Goal: Answer question/provide support

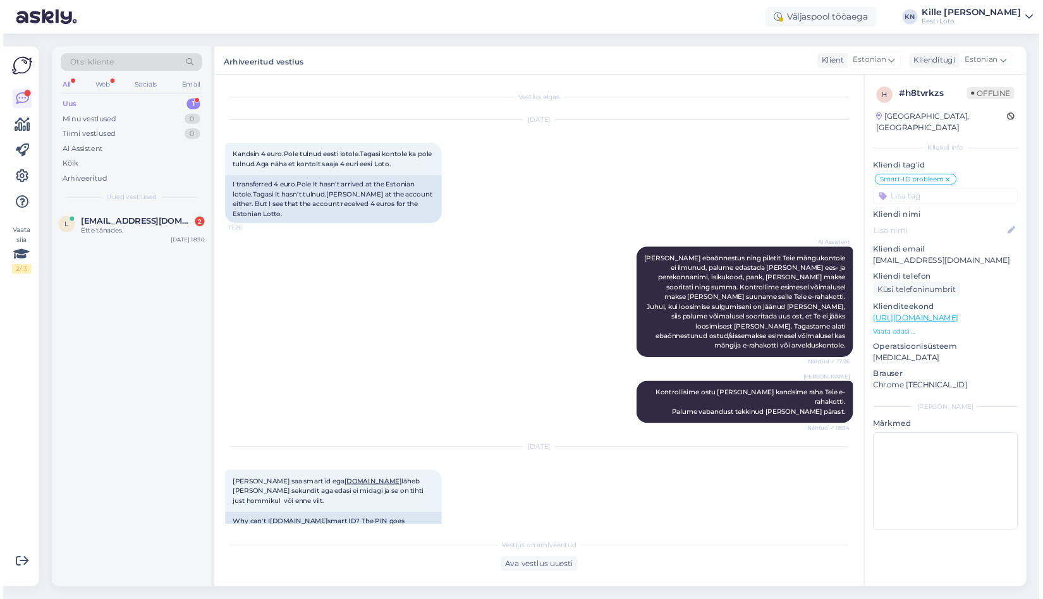
scroll to position [1170, 0]
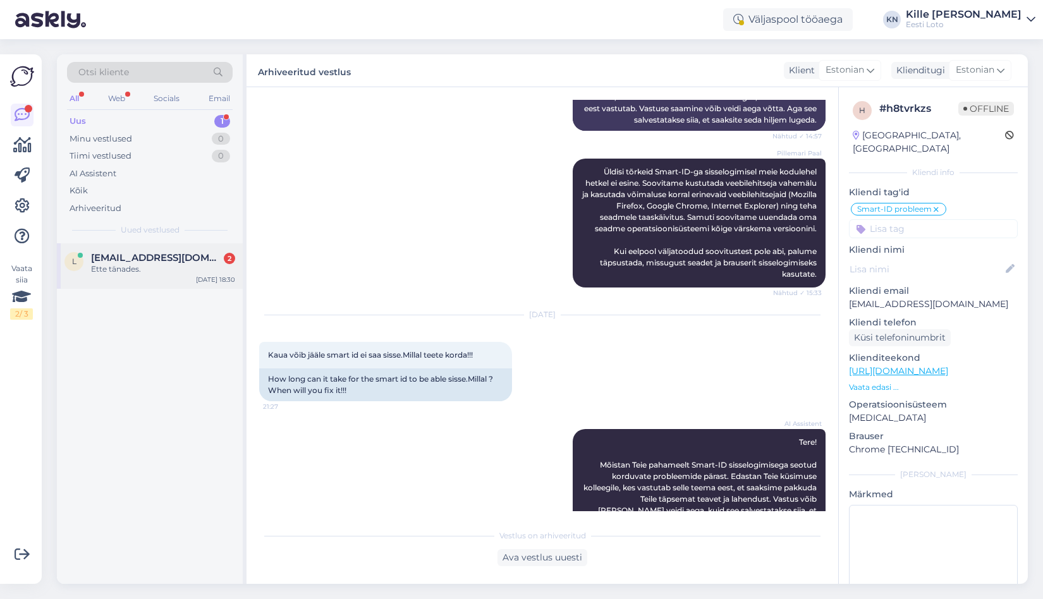
click at [145, 251] on div "l [EMAIL_ADDRESS][DOMAIN_NAME] 2 Ette tänades. [DATE] 18:30" at bounding box center [150, 266] width 186 height 46
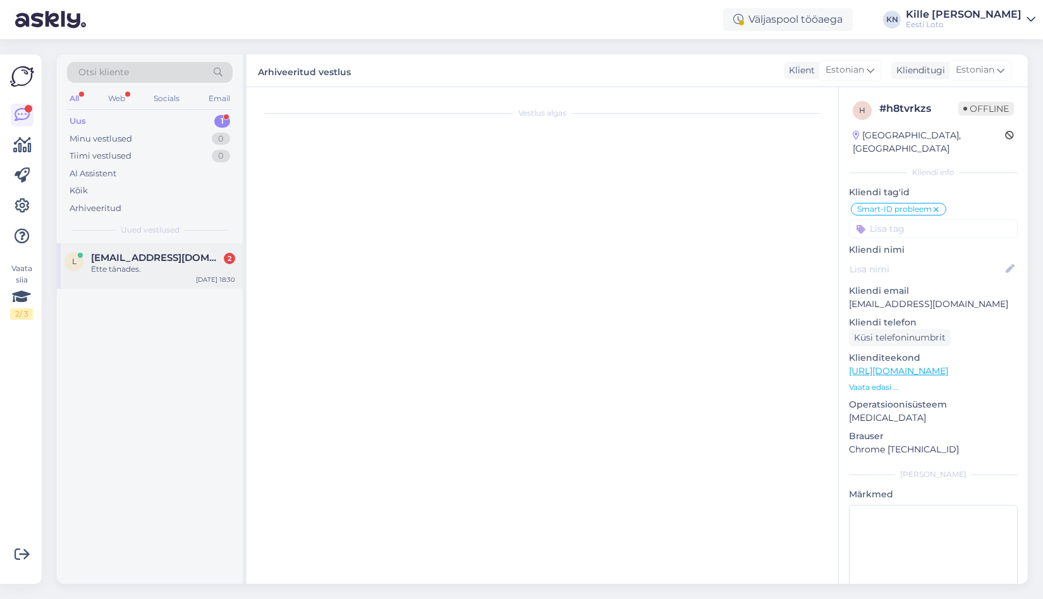
scroll to position [0, 0]
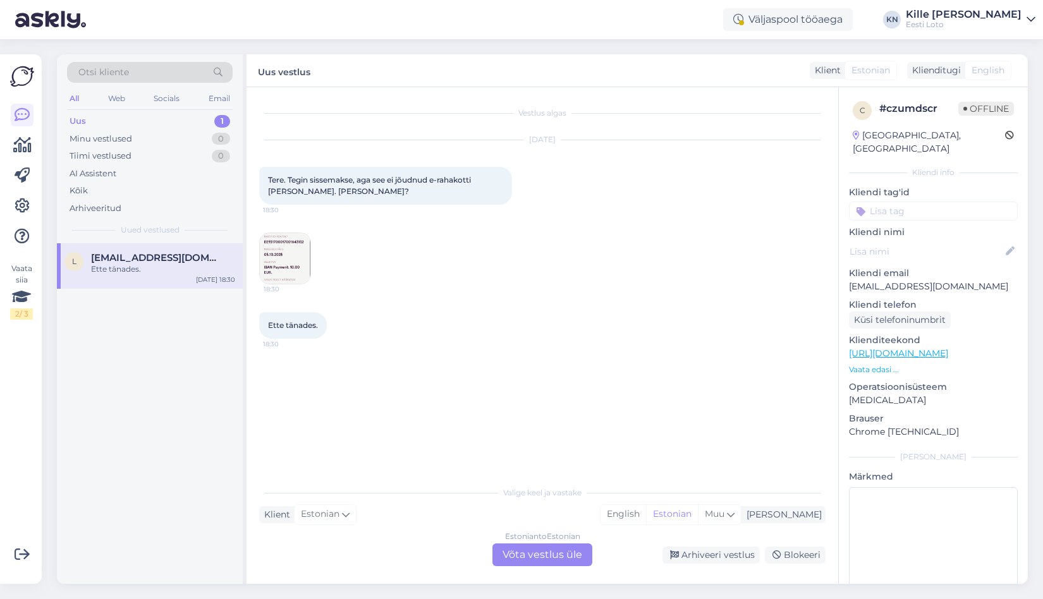
click at [288, 261] on img at bounding box center [285, 258] width 51 height 51
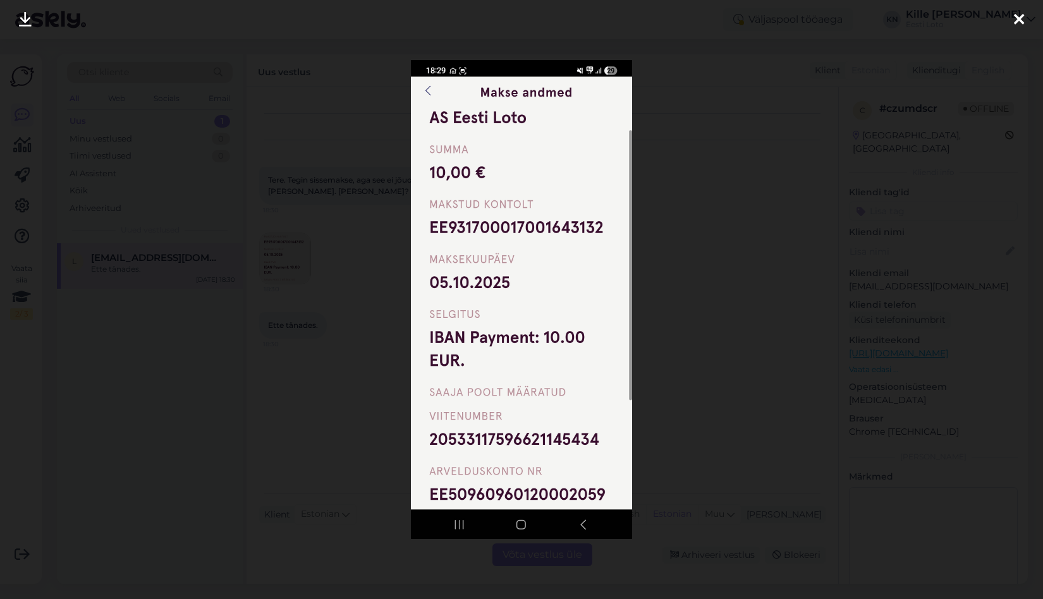
click at [317, 331] on div at bounding box center [521, 299] width 1043 height 599
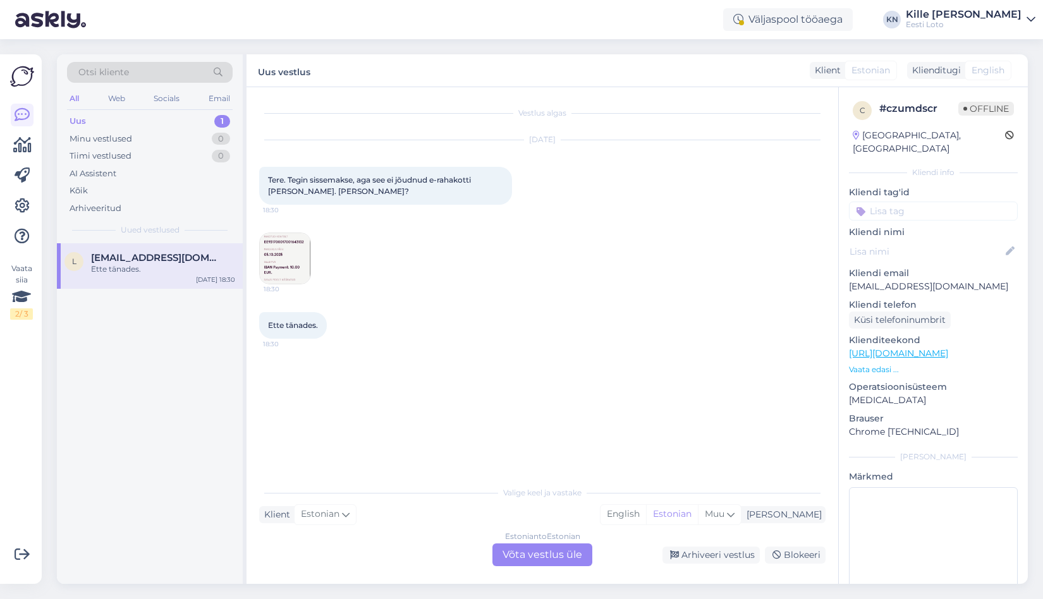
click at [276, 257] on img at bounding box center [285, 258] width 51 height 51
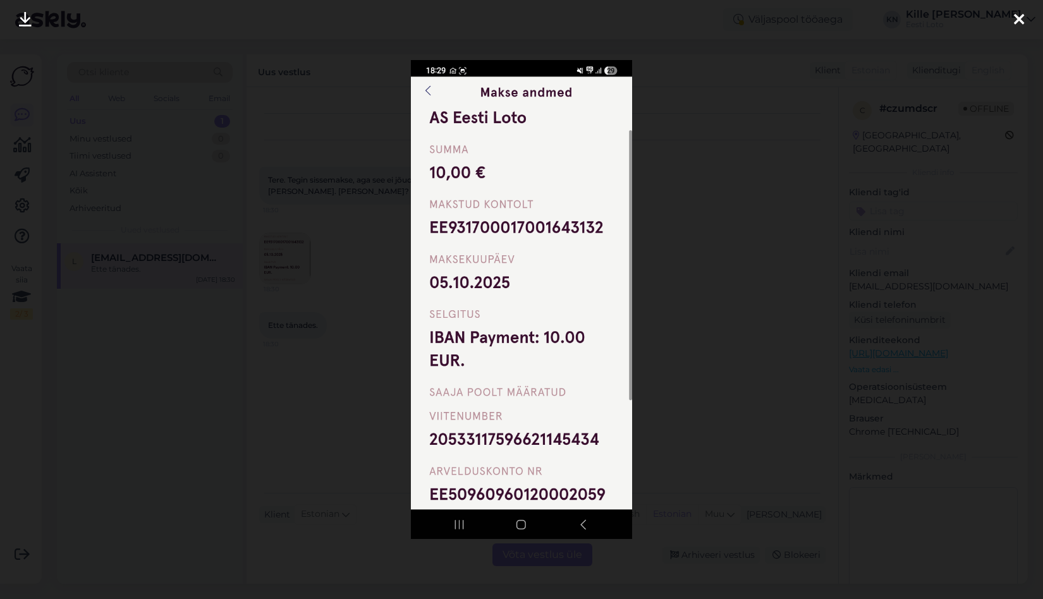
click at [684, 286] on div at bounding box center [521, 299] width 1043 height 599
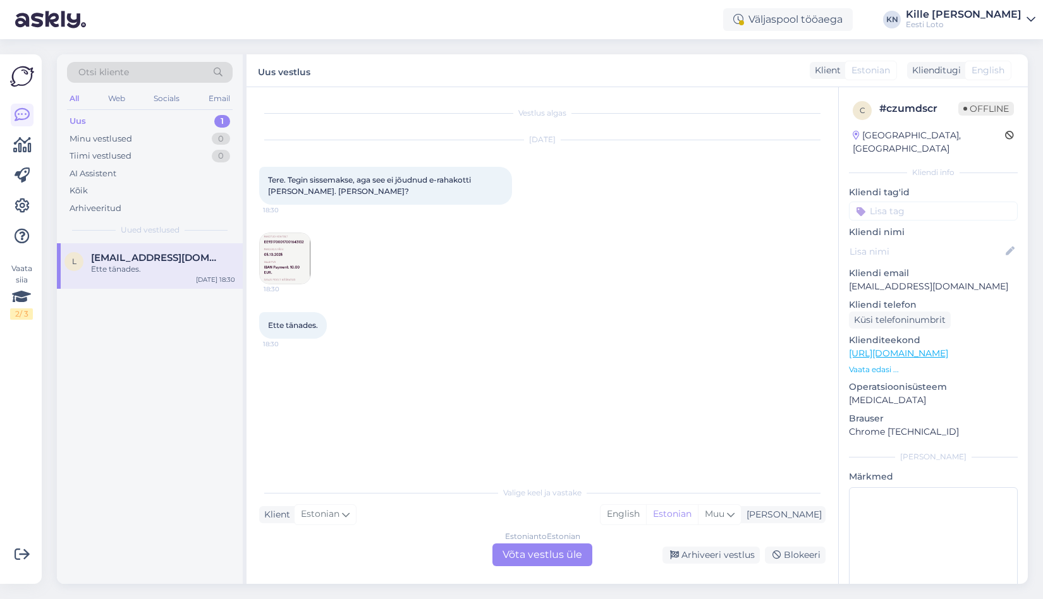
click at [905, 280] on p "[EMAIL_ADDRESS][DOMAIN_NAME]" at bounding box center [933, 286] width 169 height 13
click at [529, 560] on div "Estonian to Estonian Võta vestlus üle" at bounding box center [543, 555] width 100 height 23
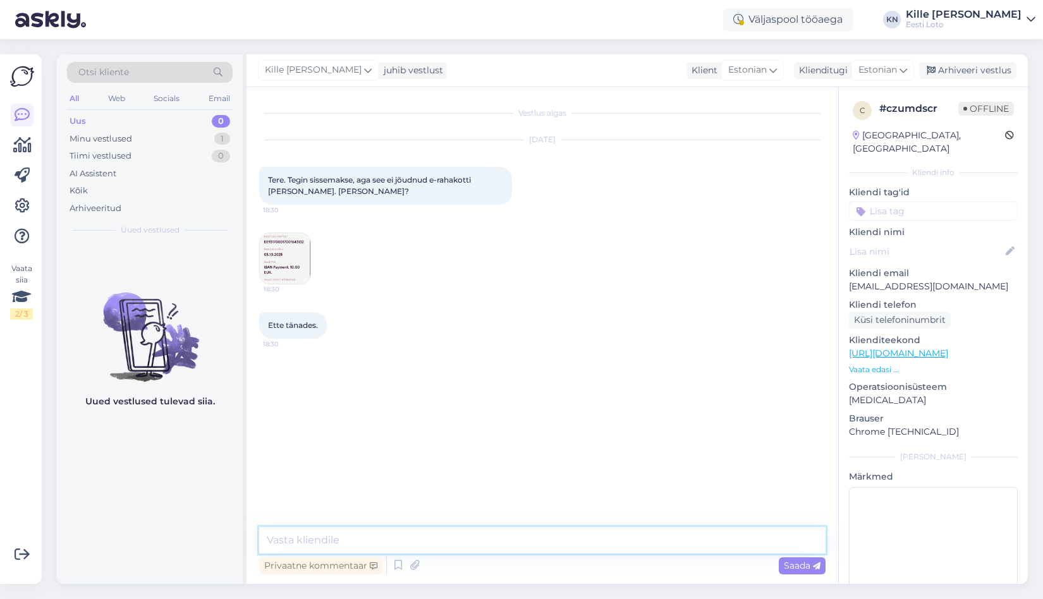
click at [492, 543] on textarea at bounding box center [542, 540] width 567 height 27
paste textarea "Kahjuks Teie sissemakse ebaõnnestus tehnilise [PERSON_NAME] tõttu. Kontrollisim…"
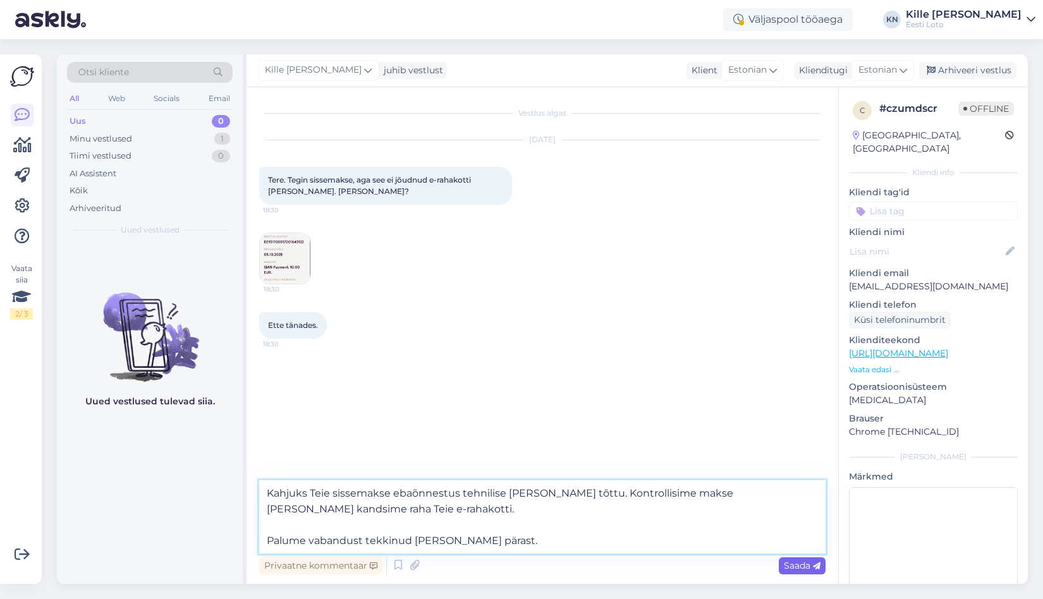
type textarea "Kahjuks Teie sissemakse ebaõnnestus tehnilise [PERSON_NAME] tõttu. Kontrollisim…"
click at [789, 564] on span "Saada" at bounding box center [802, 565] width 37 height 11
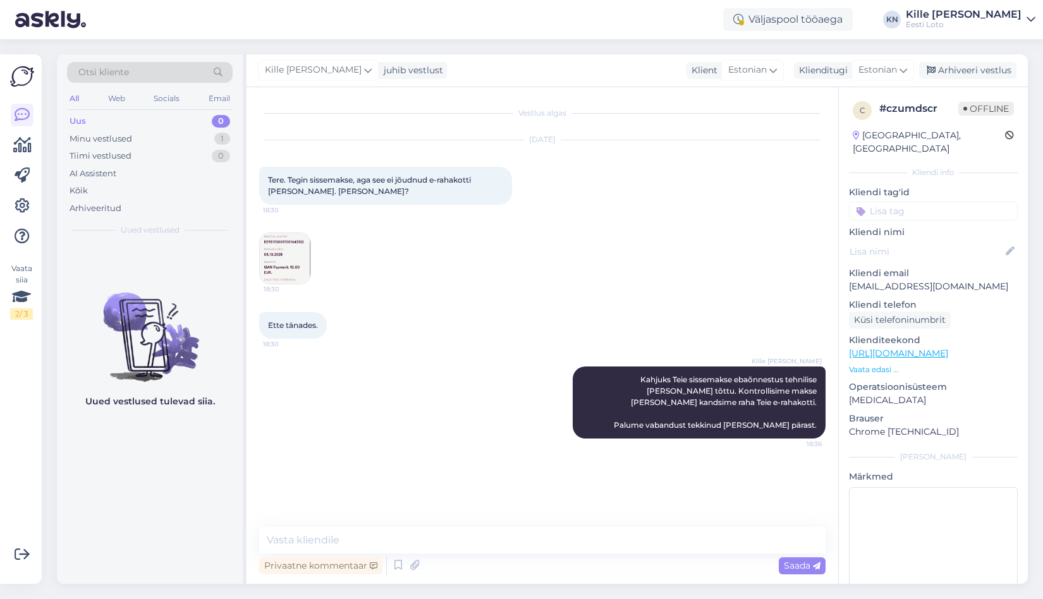
click at [937, 202] on input at bounding box center [933, 211] width 169 height 19
type input "e-r"
click at [924, 240] on div "E-rahakott" at bounding box center [920, 246] width 54 height 13
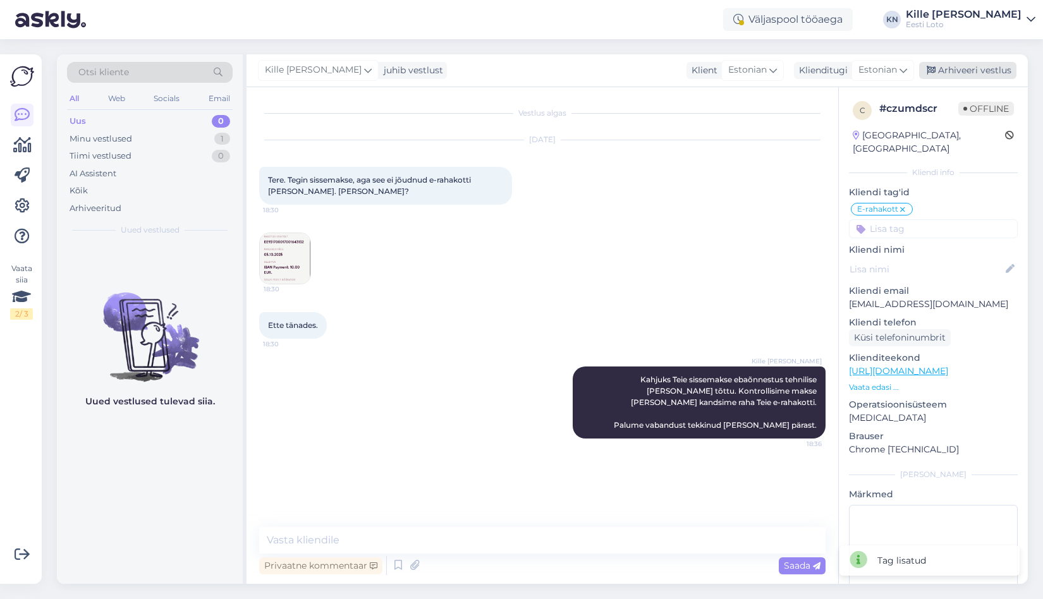
click at [959, 63] on div "Arhiveeri vestlus" at bounding box center [967, 70] width 97 height 17
